Goal: Transaction & Acquisition: Purchase product/service

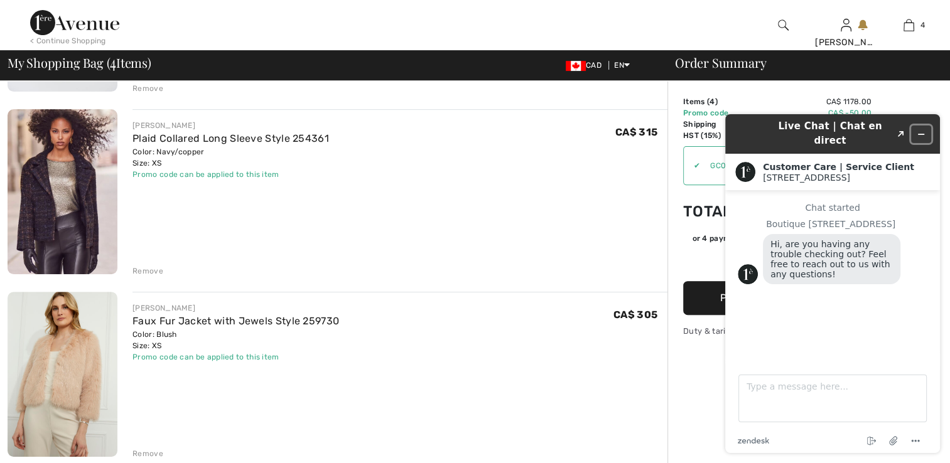
click at [922, 130] on icon "Minimize widget" at bounding box center [920, 134] width 9 height 9
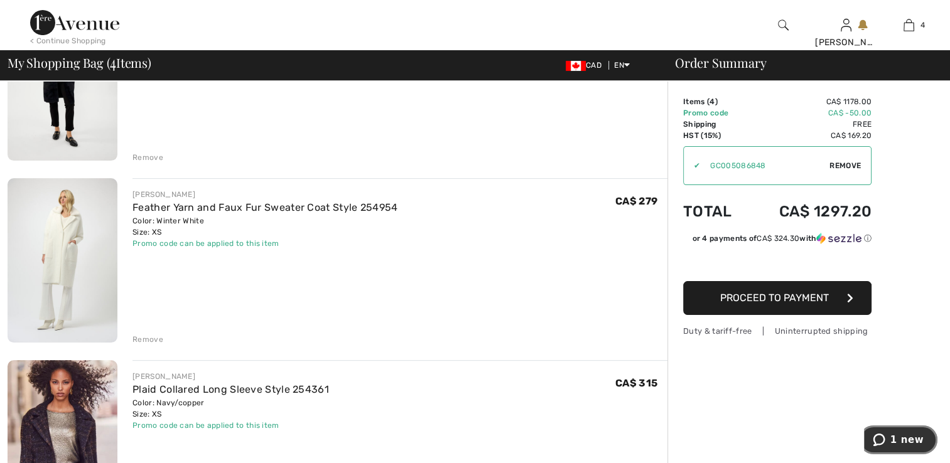
scroll to position [126, 0]
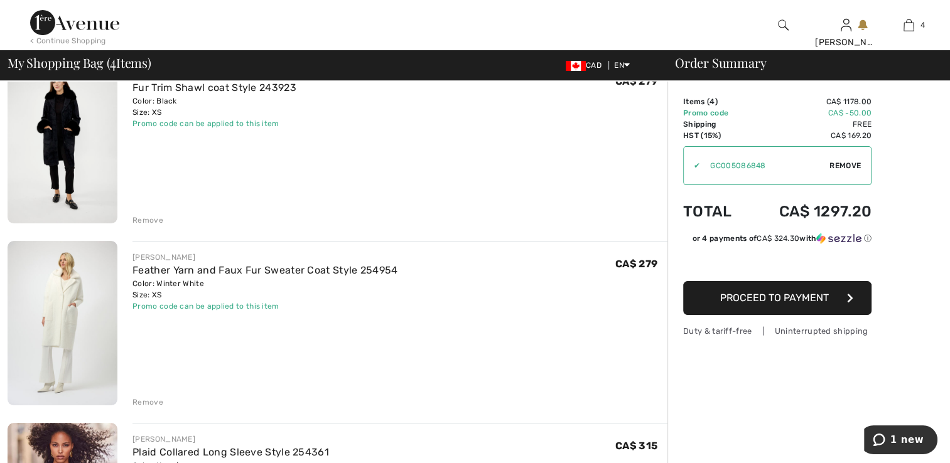
click at [63, 166] on img at bounding box center [63, 140] width 110 height 165
click at [45, 158] on img at bounding box center [63, 140] width 110 height 165
click at [73, 326] on img at bounding box center [63, 323] width 110 height 164
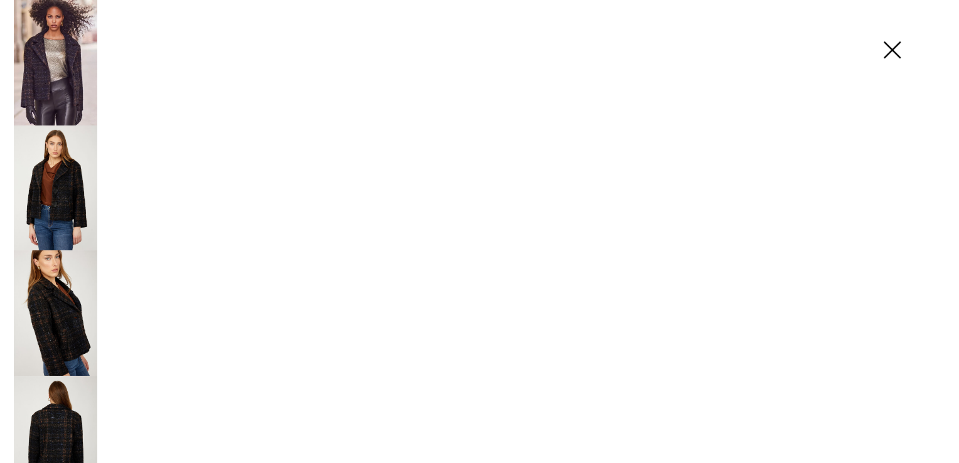
scroll to position [377, 0]
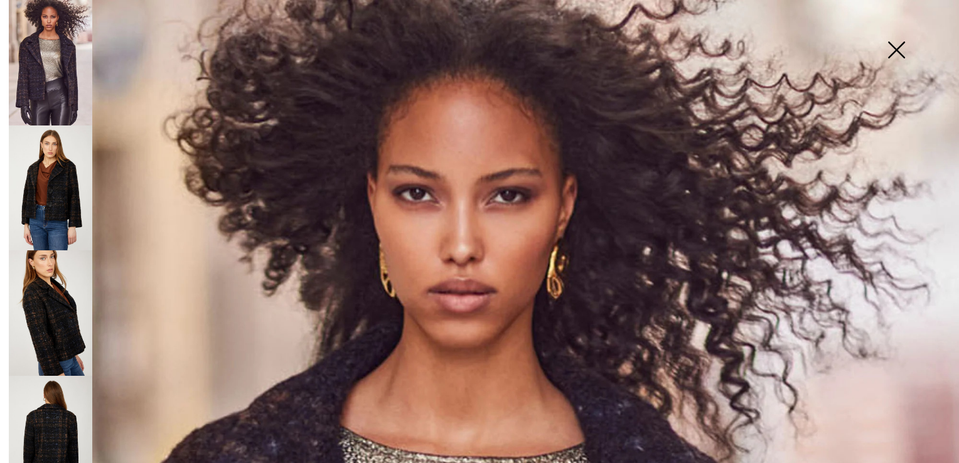
click at [901, 41] on img at bounding box center [896, 51] width 63 height 65
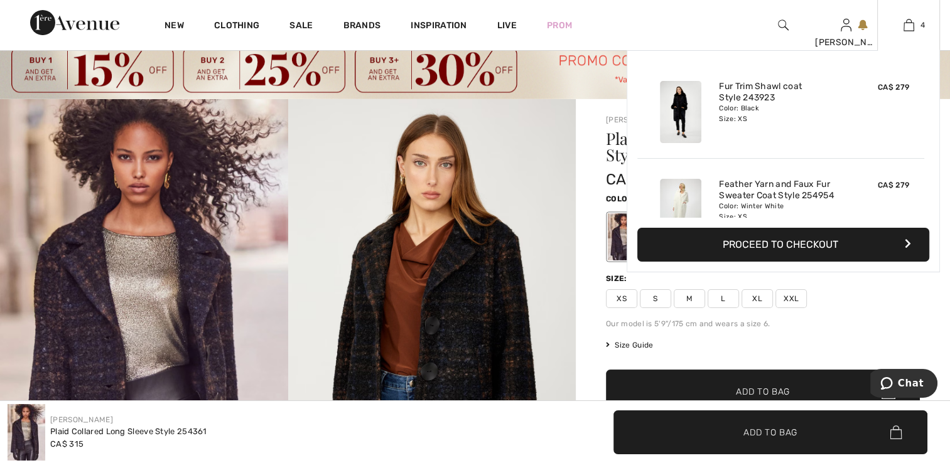
scroll to position [0, 0]
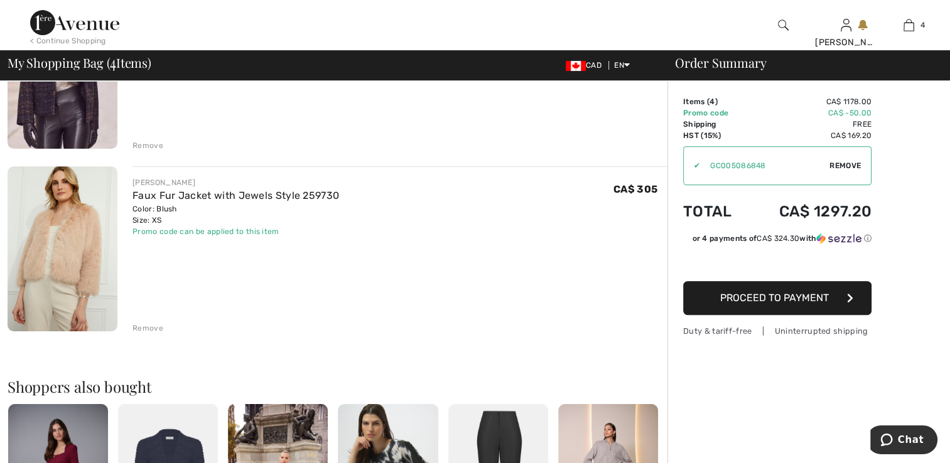
click at [79, 262] on img at bounding box center [63, 248] width 110 height 165
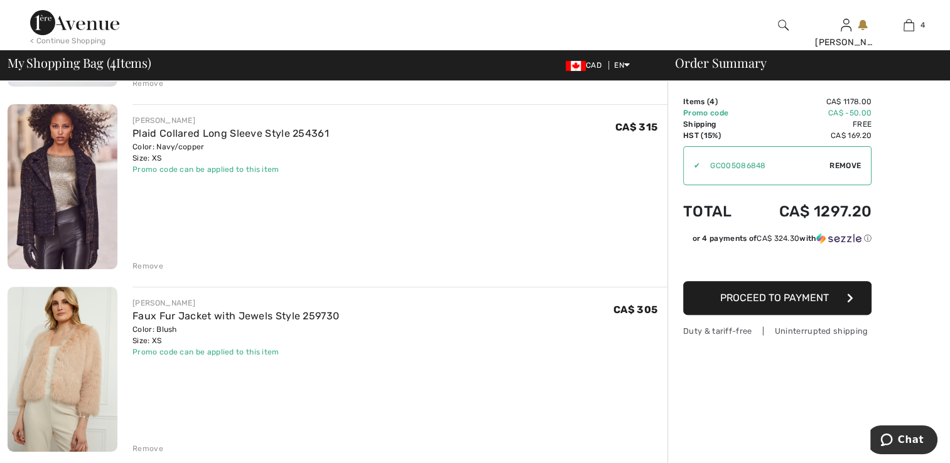
scroll to position [439, 0]
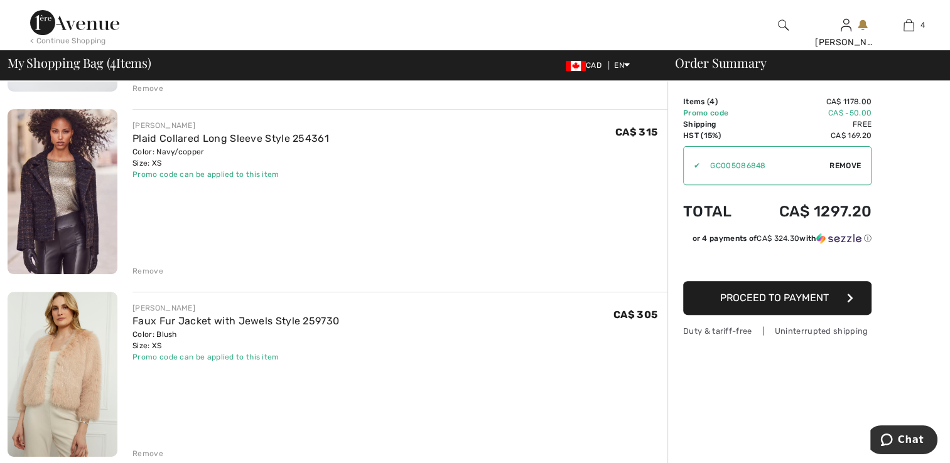
click at [149, 272] on div "Remove" at bounding box center [147, 270] width 31 height 11
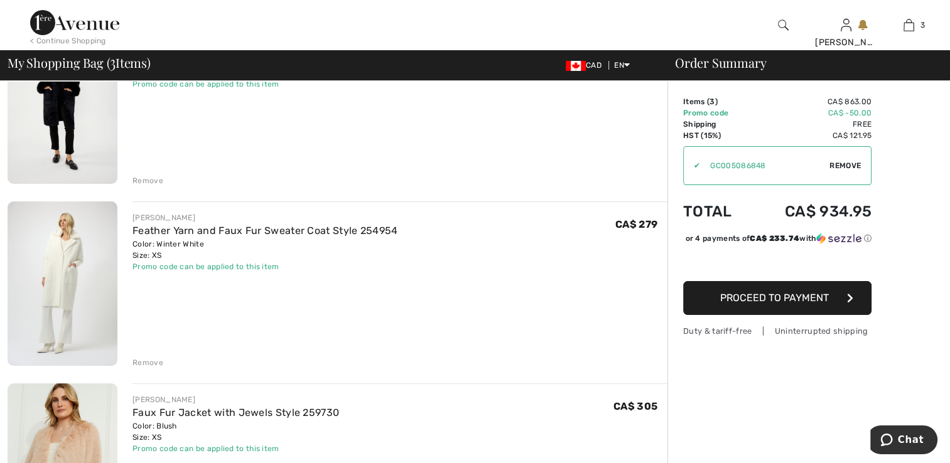
scroll to position [0, 0]
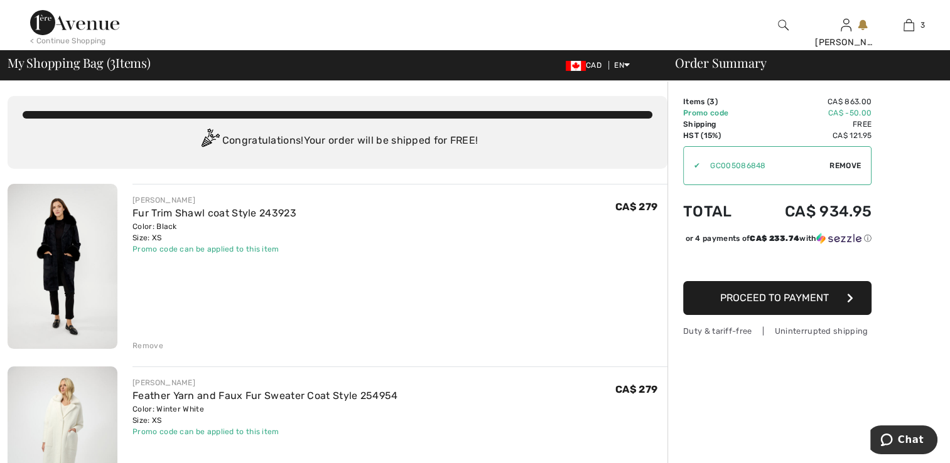
click at [58, 254] on img at bounding box center [63, 266] width 110 height 165
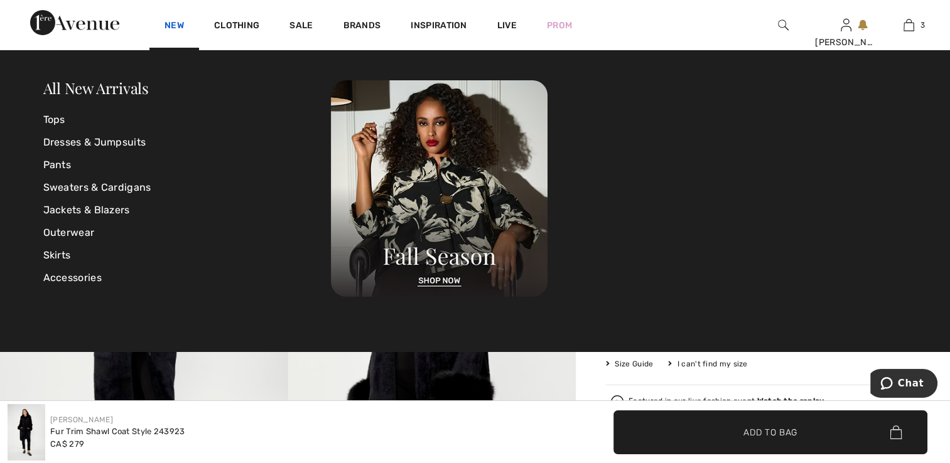
click at [170, 24] on link "New" at bounding box center [173, 26] width 19 height 13
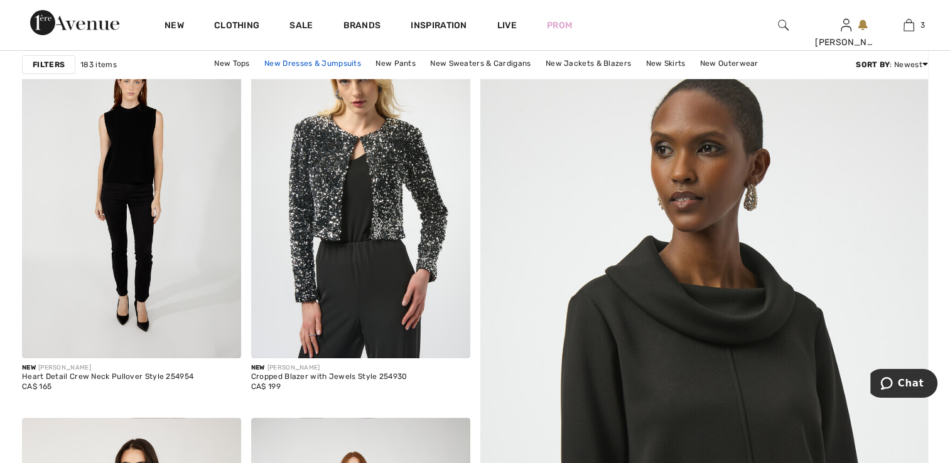
scroll to position [251, 0]
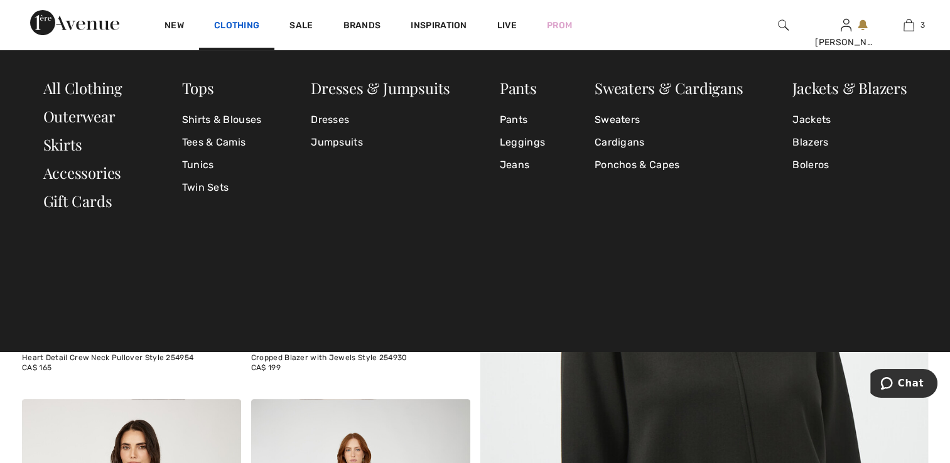
click at [241, 23] on link "Clothing" at bounding box center [236, 26] width 45 height 13
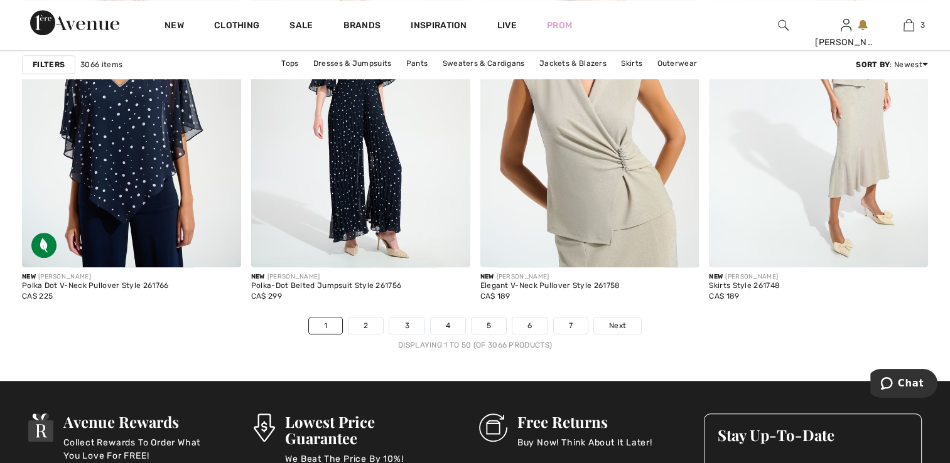
scroll to position [5899, 0]
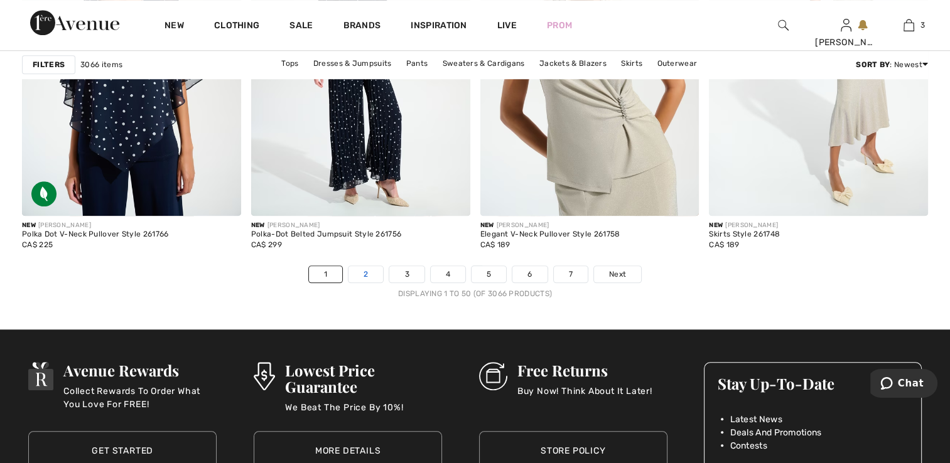
click at [362, 272] on link "2" at bounding box center [365, 274] width 35 height 16
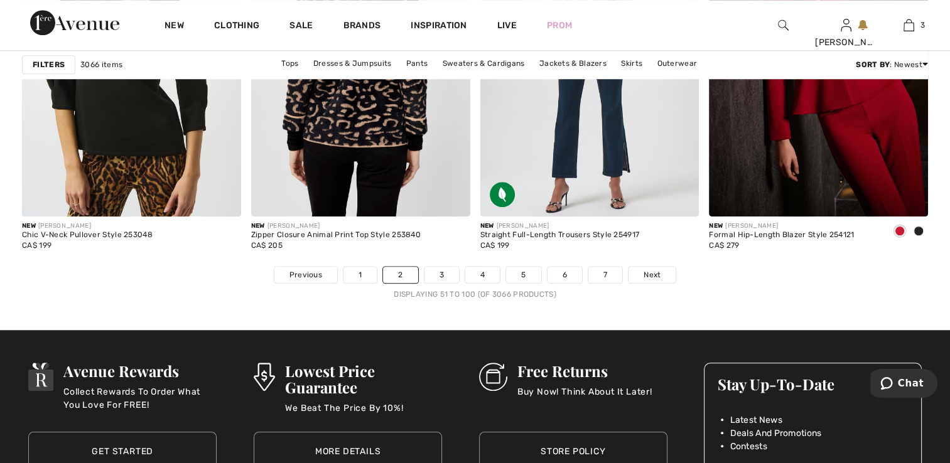
scroll to position [5899, 0]
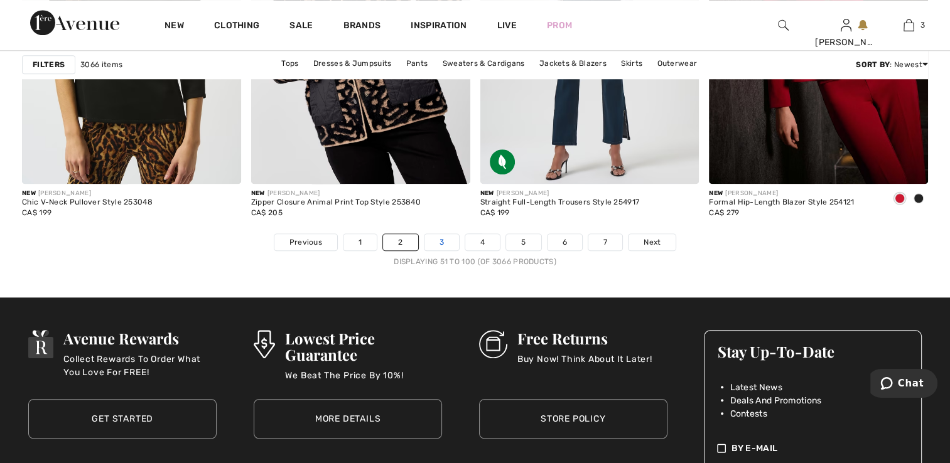
click at [441, 240] on link "3" at bounding box center [441, 242] width 35 height 16
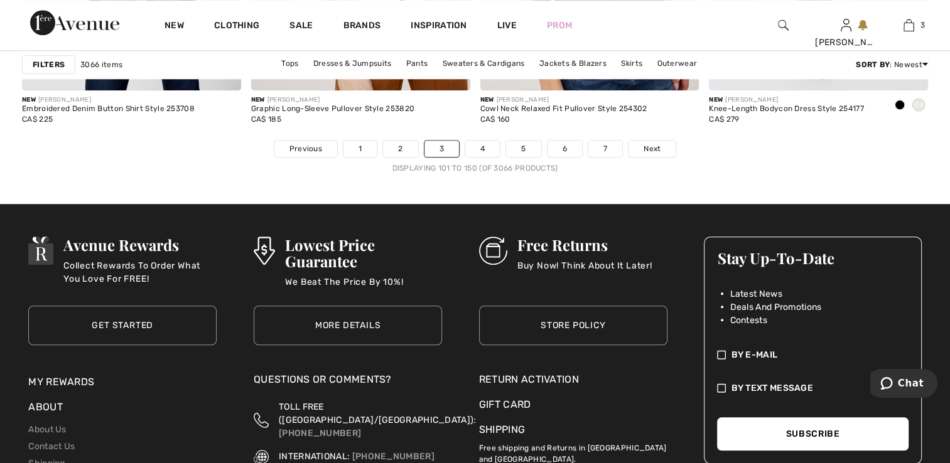
scroll to position [6088, 0]
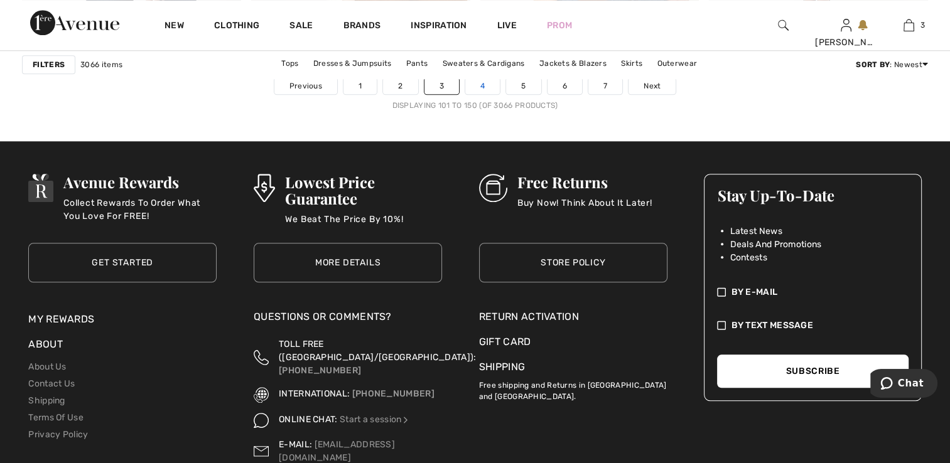
click at [482, 87] on link "4" at bounding box center [482, 86] width 35 height 16
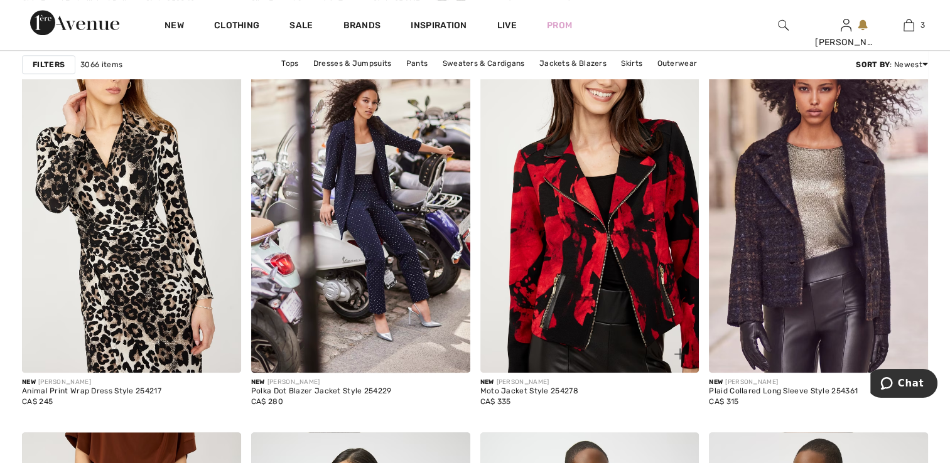
scroll to position [941, 0]
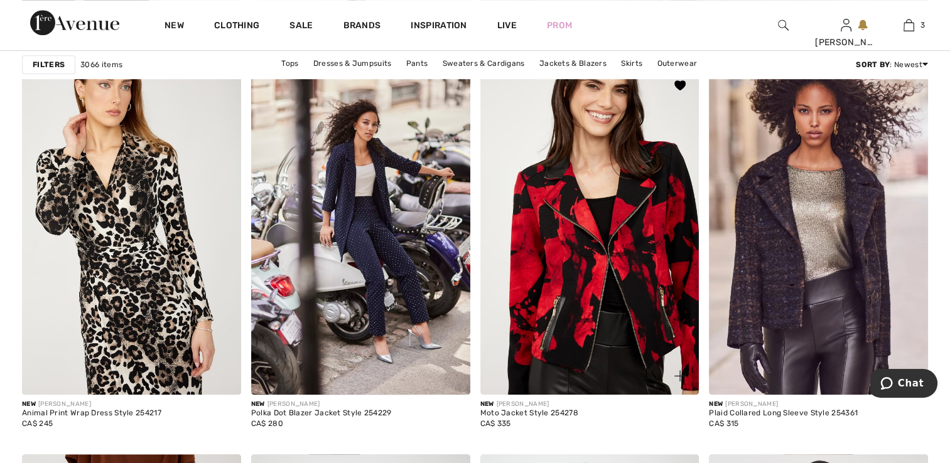
click at [611, 230] on img at bounding box center [589, 231] width 219 height 328
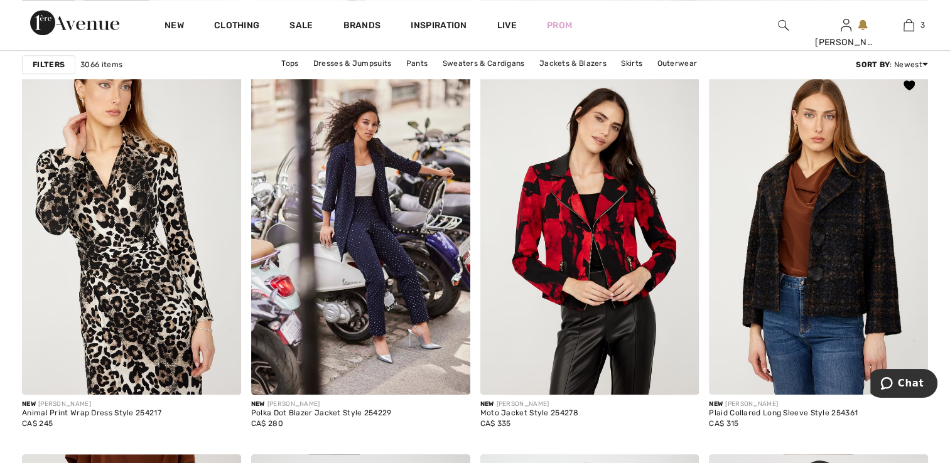
click at [769, 257] on img at bounding box center [818, 231] width 219 height 328
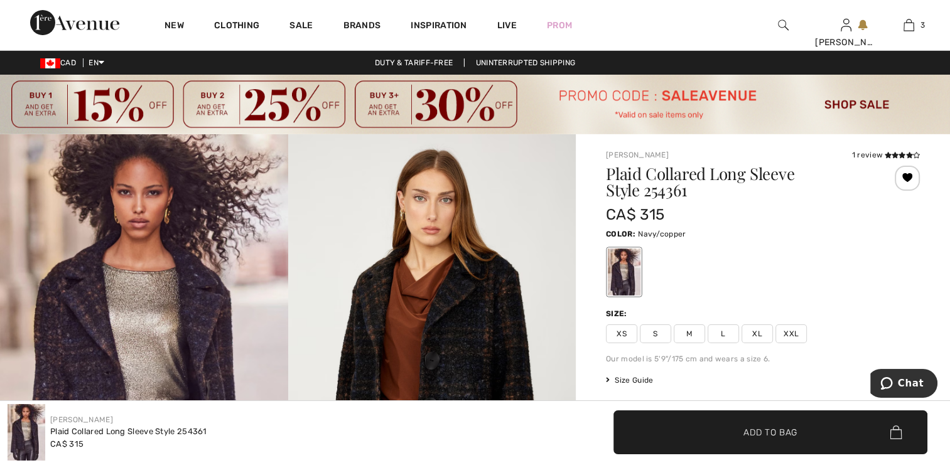
click at [624, 333] on span "XS" at bounding box center [621, 333] width 31 height 19
click at [743, 428] on span "Add to Bag" at bounding box center [770, 432] width 54 height 13
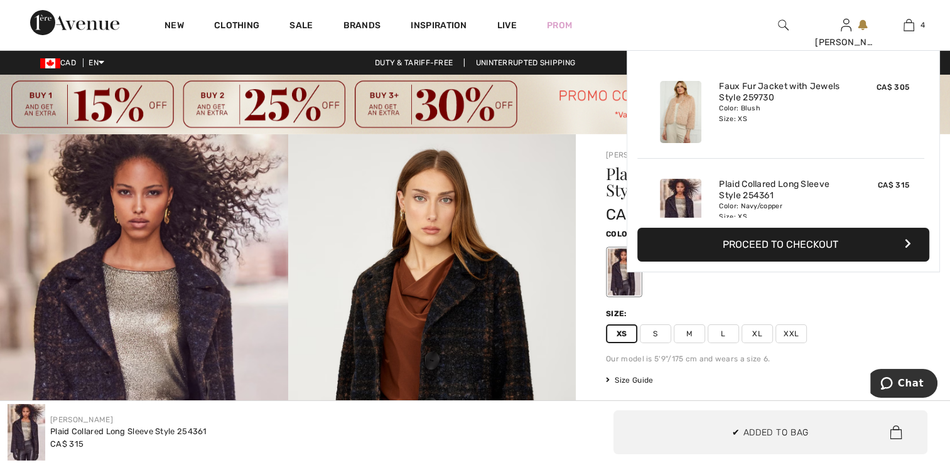
scroll to position [233, 0]
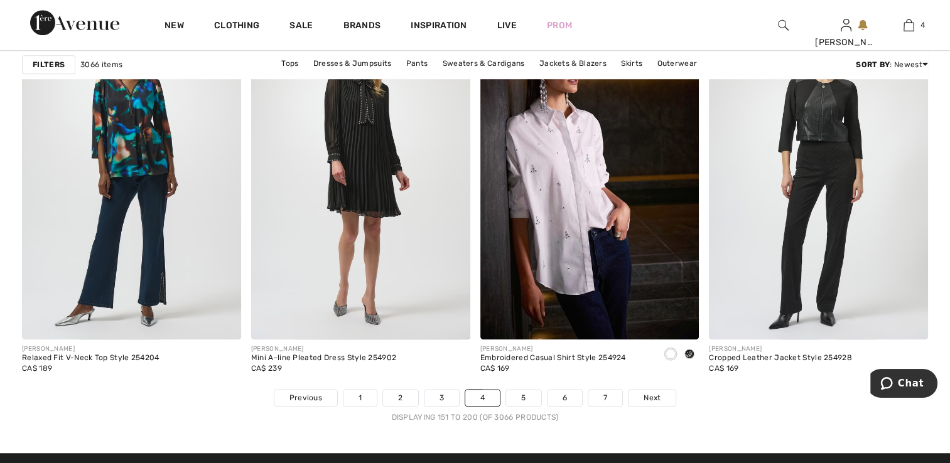
scroll to position [5774, 0]
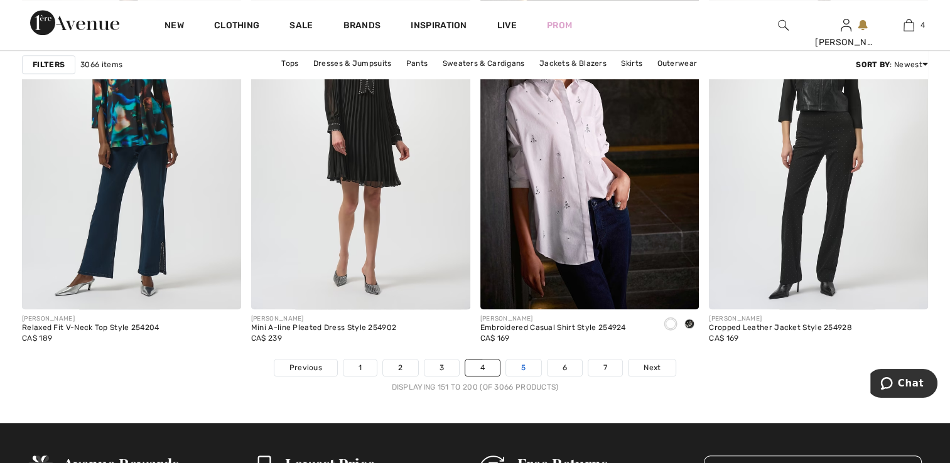
click at [520, 360] on link "5" at bounding box center [523, 368] width 35 height 16
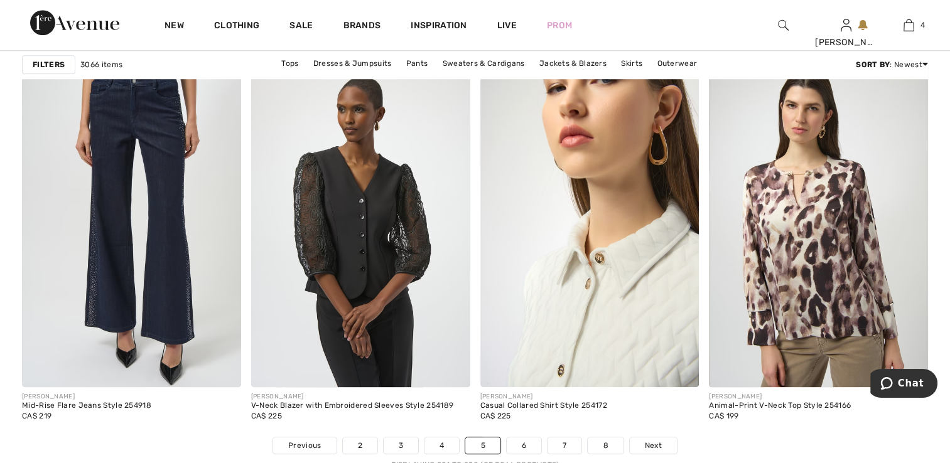
scroll to position [5837, 0]
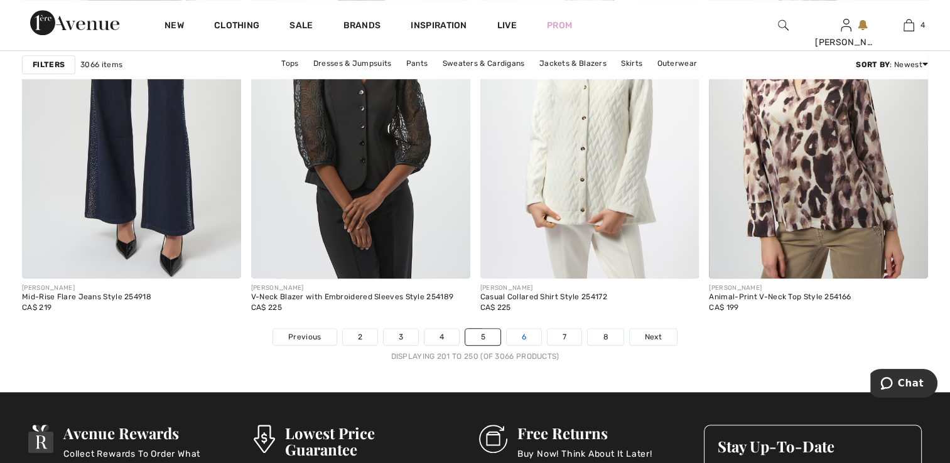
click at [530, 337] on link "6" at bounding box center [523, 337] width 35 height 16
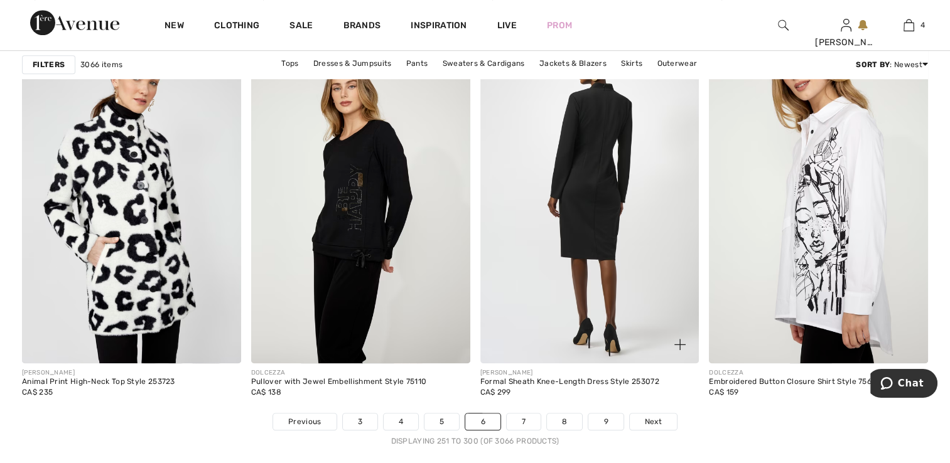
scroll to position [5774, 0]
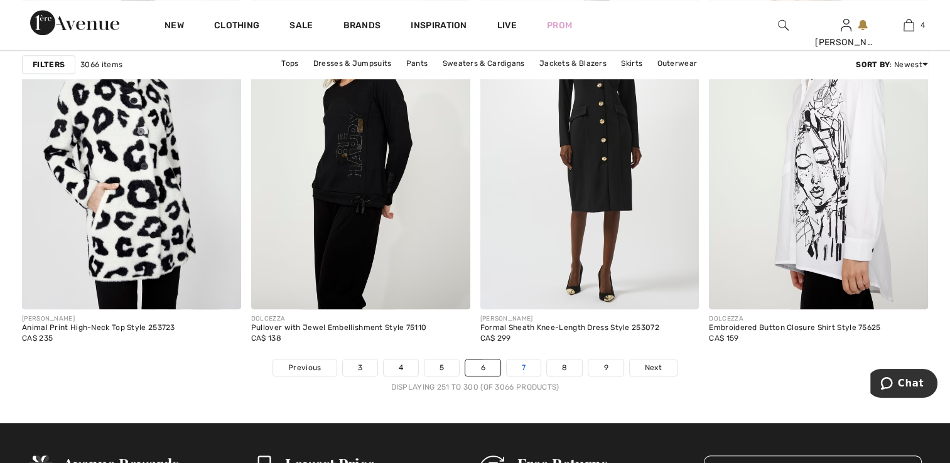
click at [523, 370] on link "7" at bounding box center [523, 368] width 34 height 16
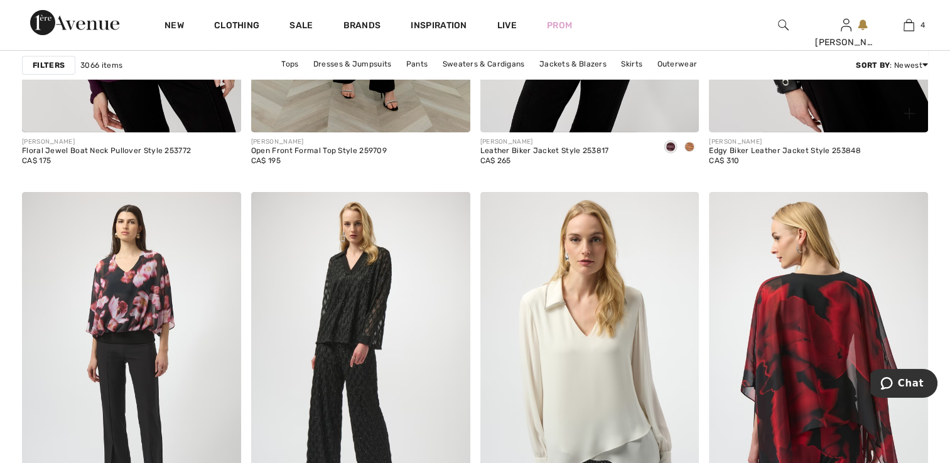
scroll to position [4079, 0]
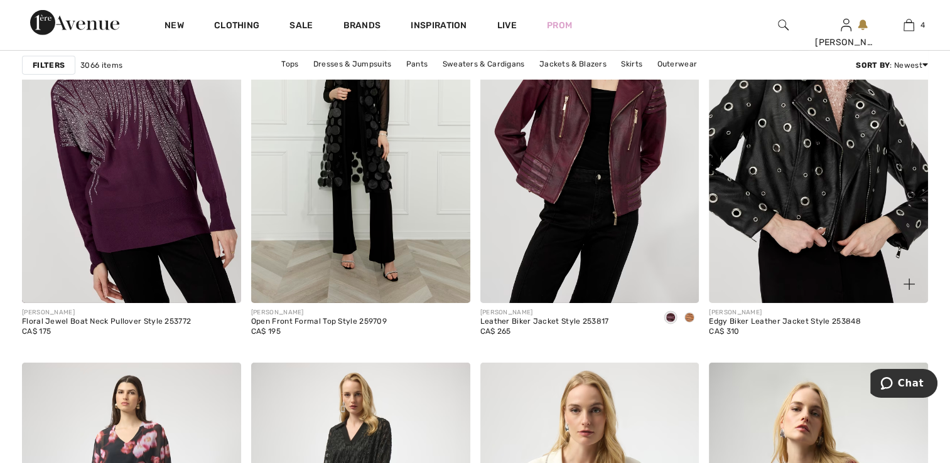
click at [781, 217] on img at bounding box center [818, 139] width 219 height 328
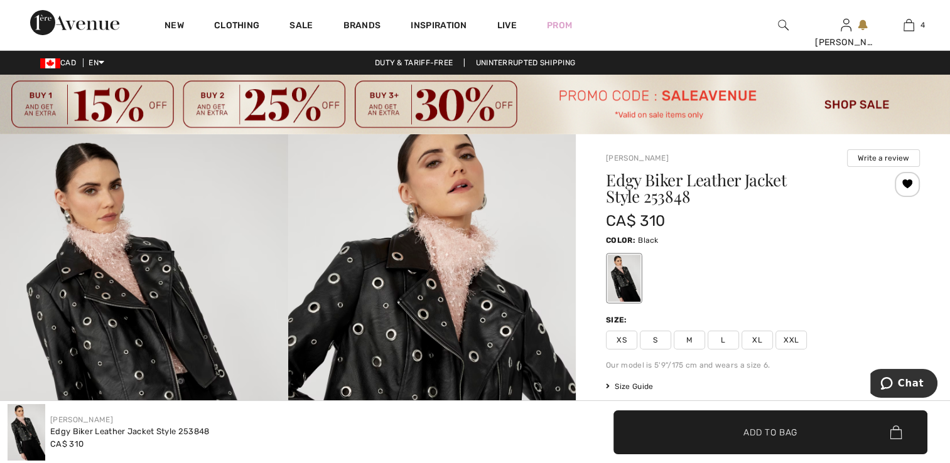
click at [616, 343] on span "XS" at bounding box center [621, 340] width 31 height 19
click at [778, 438] on span "Add to Bag" at bounding box center [770, 432] width 54 height 13
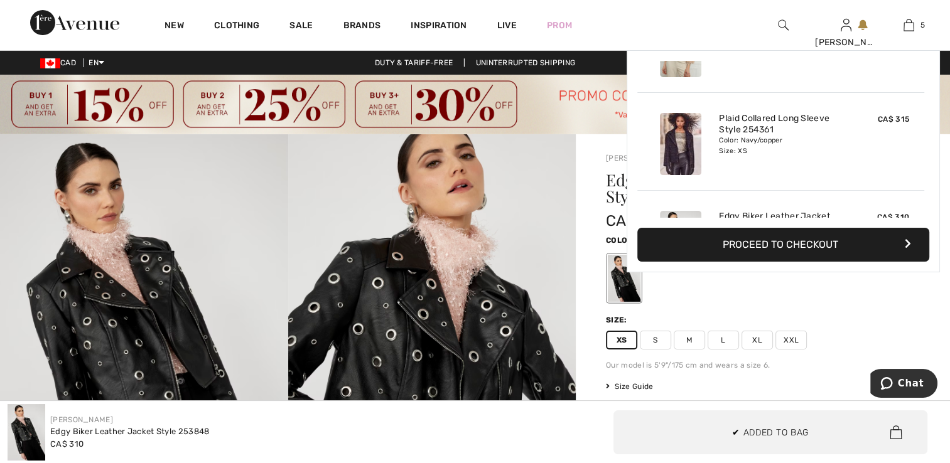
scroll to position [331, 0]
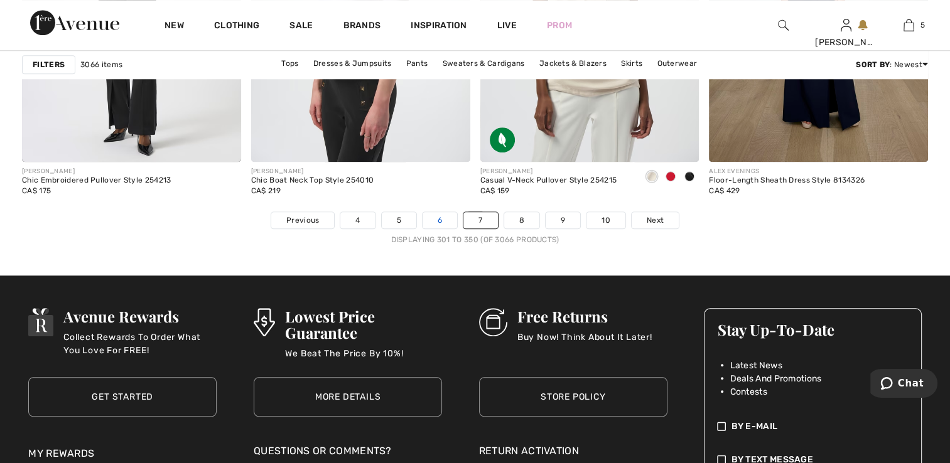
scroll to position [5899, 0]
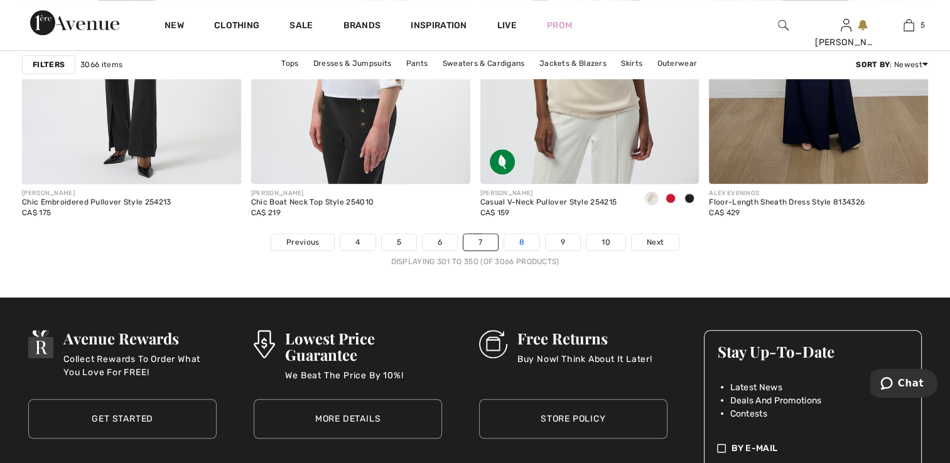
click at [520, 238] on link "8" at bounding box center [521, 242] width 35 height 16
